Goal: Communication & Community: Ask a question

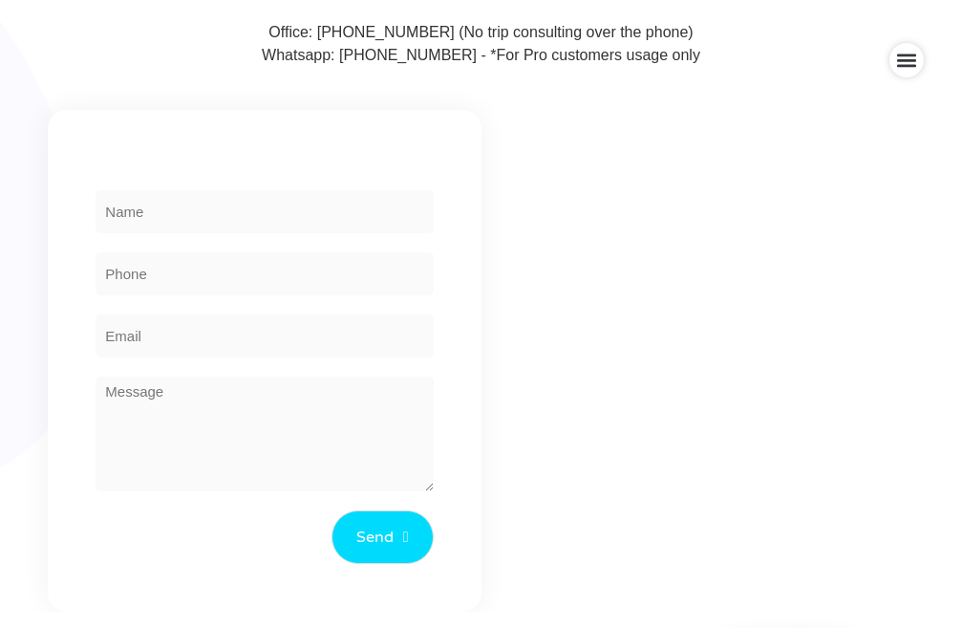
scroll to position [641, 0]
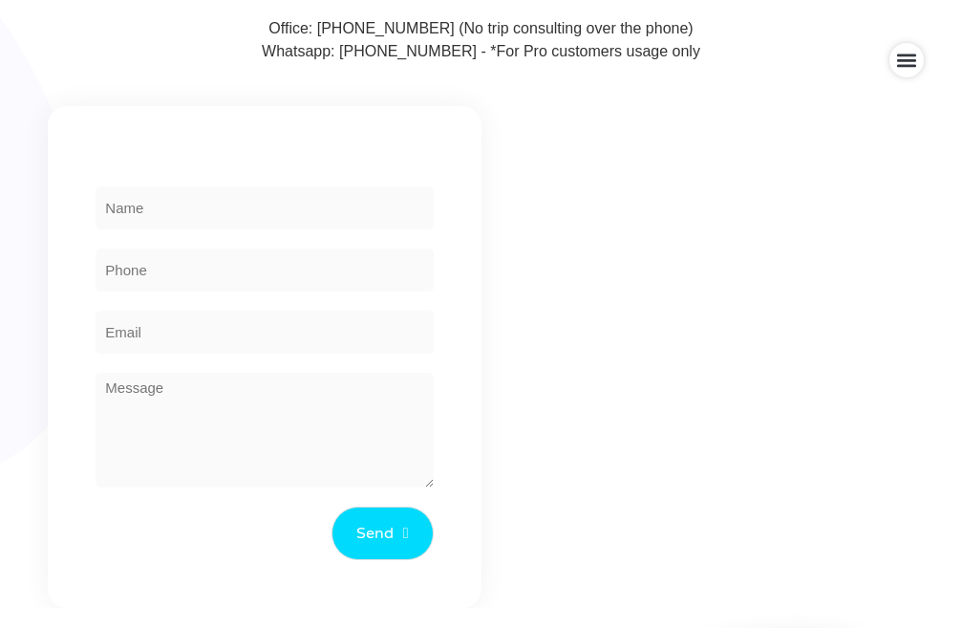
click at [308, 269] on input "Phone *" at bounding box center [264, 269] width 337 height 43
type input "2356895054"
type input "Rachel Smith"
type input "rachelsmithseomaster@gmail.com"
paste textarea "Re: SEO Report Hi Good Morning, I was checking your website and see you have a …"
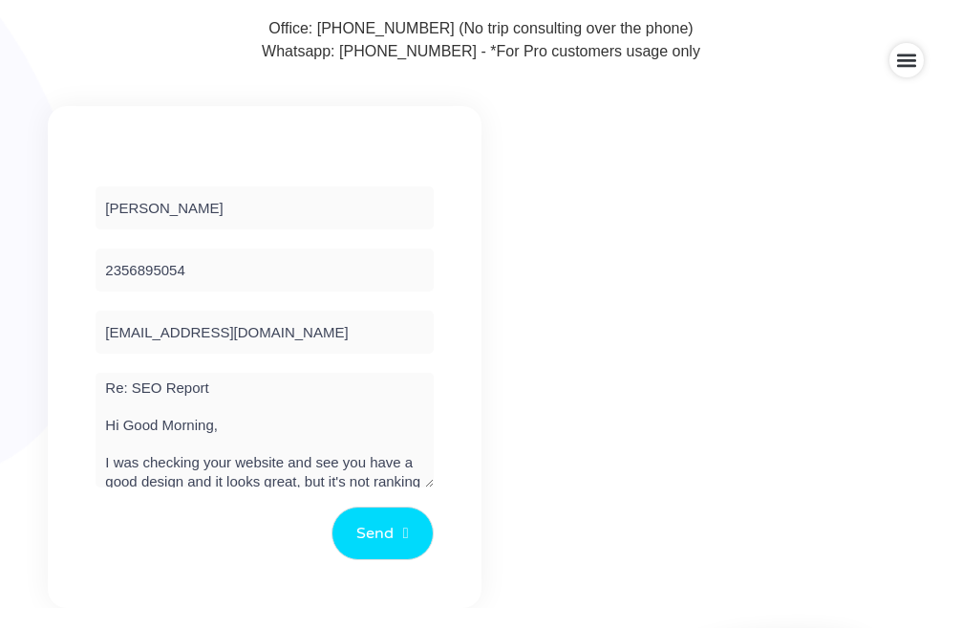
click at [179, 447] on textarea "Re: SEO Report Hi Good Morning, I was checking your website and see you have a …" at bounding box center [264, 430] width 337 height 115
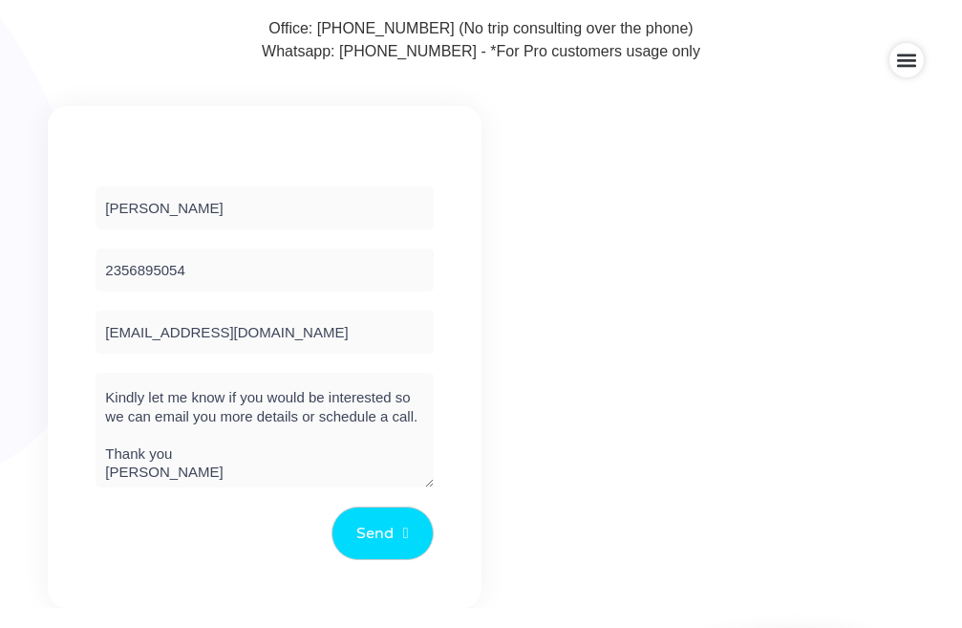
type textarea "Re: SEO Report Hi Good Morning, I was checking your website and see you have a …"
click at [369, 525] on button "Send" at bounding box center [383, 533] width 102 height 54
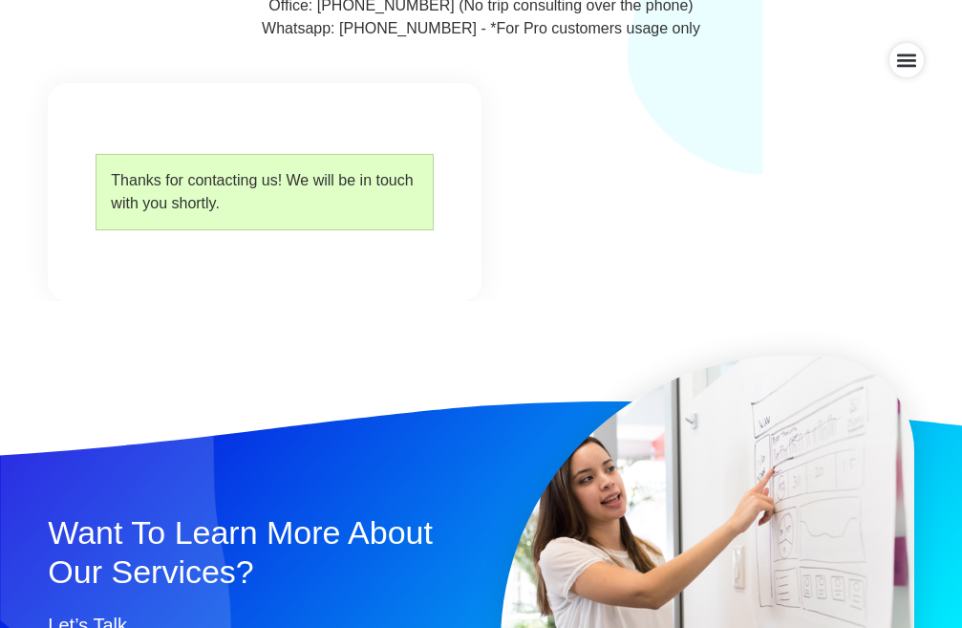
scroll to position [722, 0]
